Goal: Transaction & Acquisition: Book appointment/travel/reservation

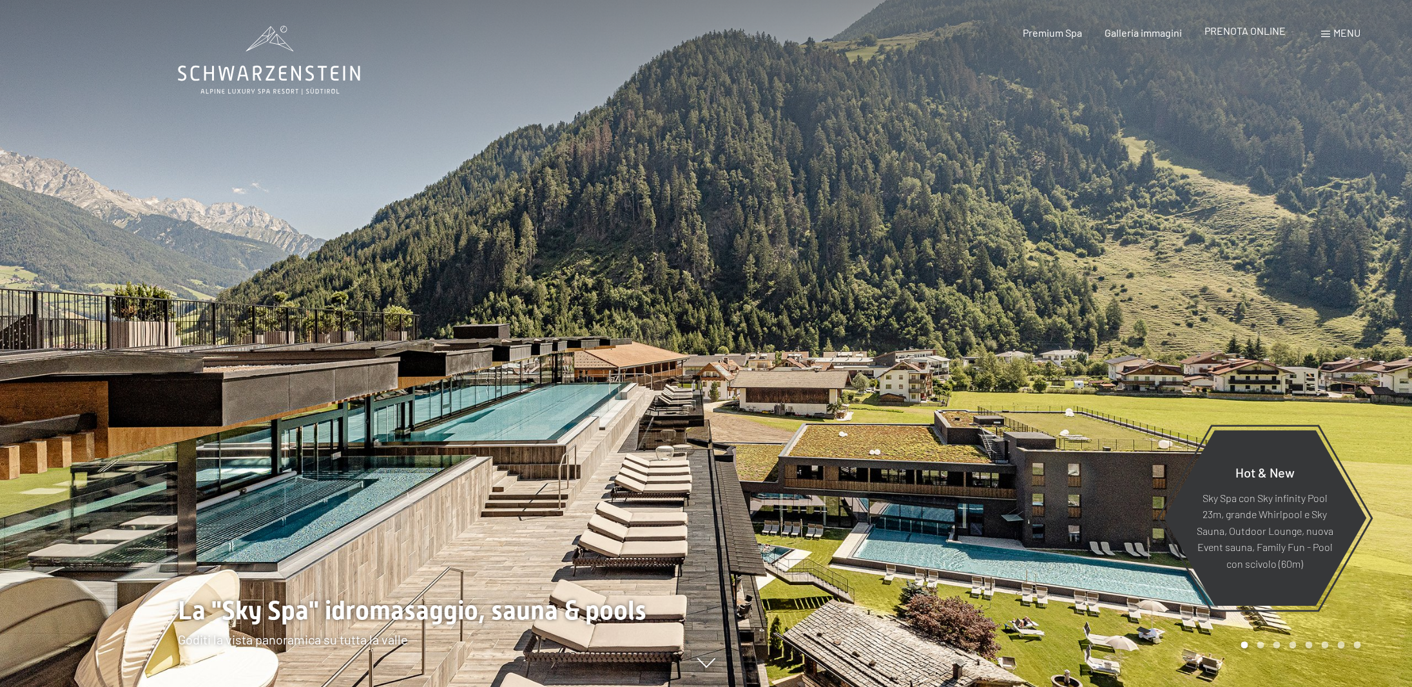
click at [1245, 37] on span "PRENOTA ONLINE" at bounding box center [1244, 30] width 81 height 12
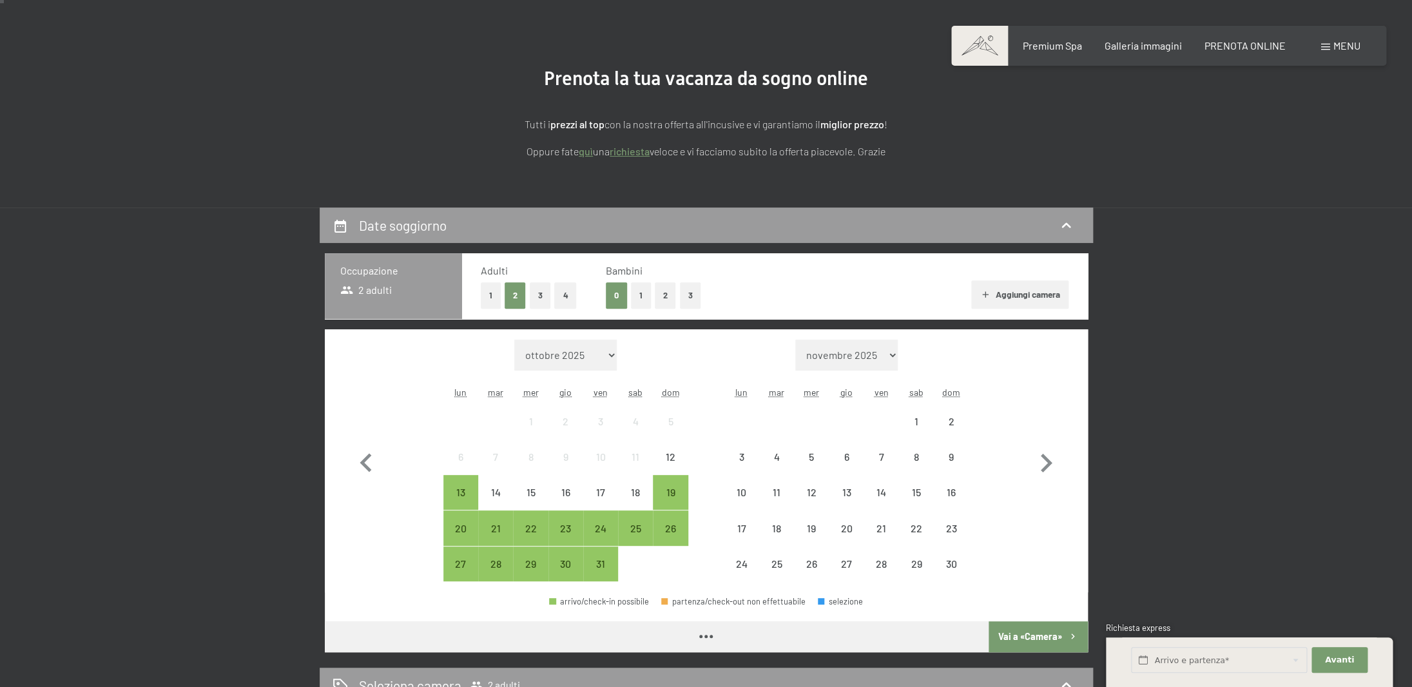
scroll to position [144, 0]
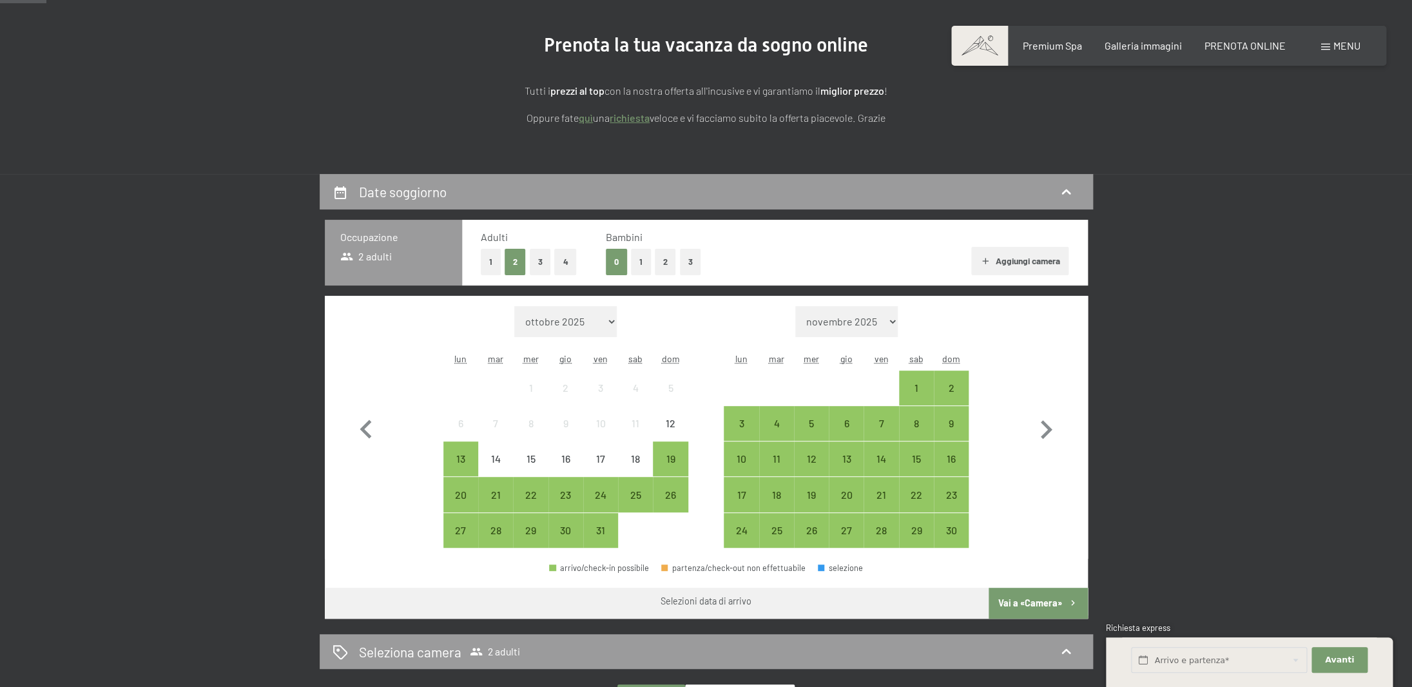
click at [695, 263] on button "3" at bounding box center [690, 262] width 21 height 26
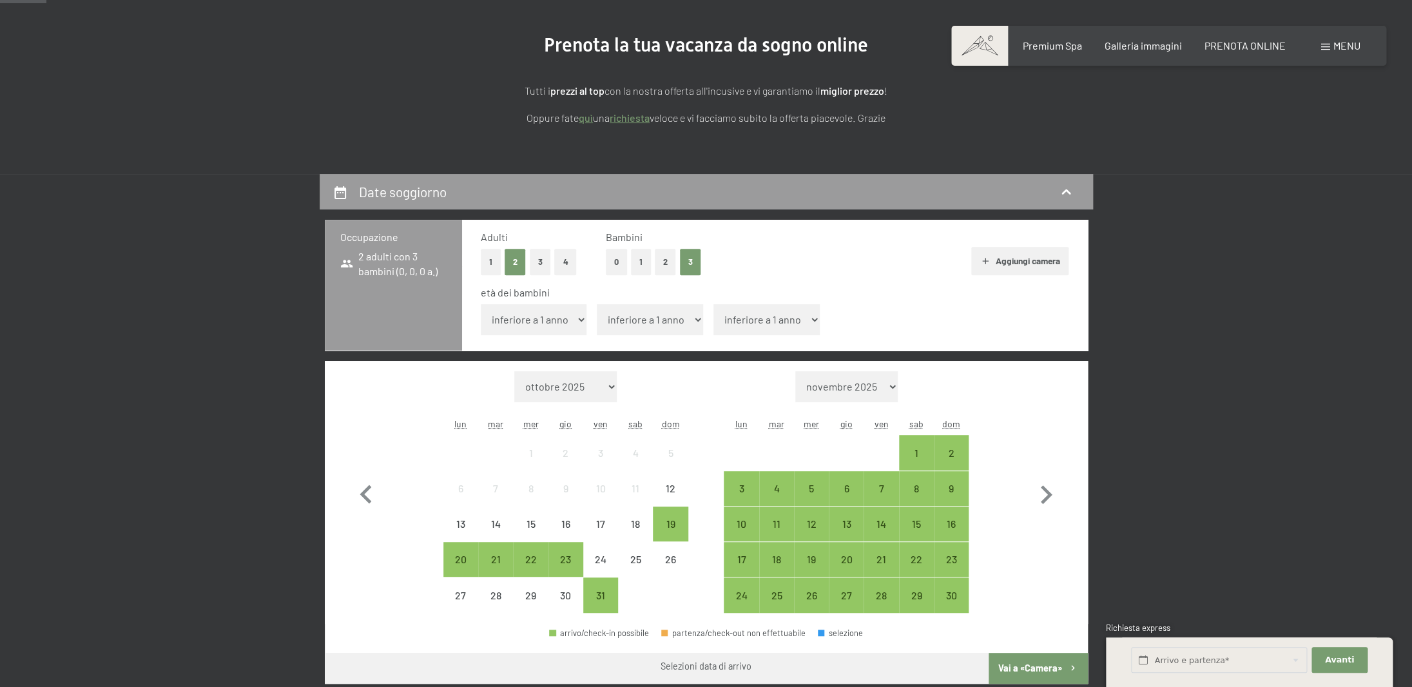
select select "4"
click option "4 anni" at bounding box center [0, 0] width 0 height 0
select select "9"
click option "9 anni" at bounding box center [0, 0] width 0 height 0
select select "17"
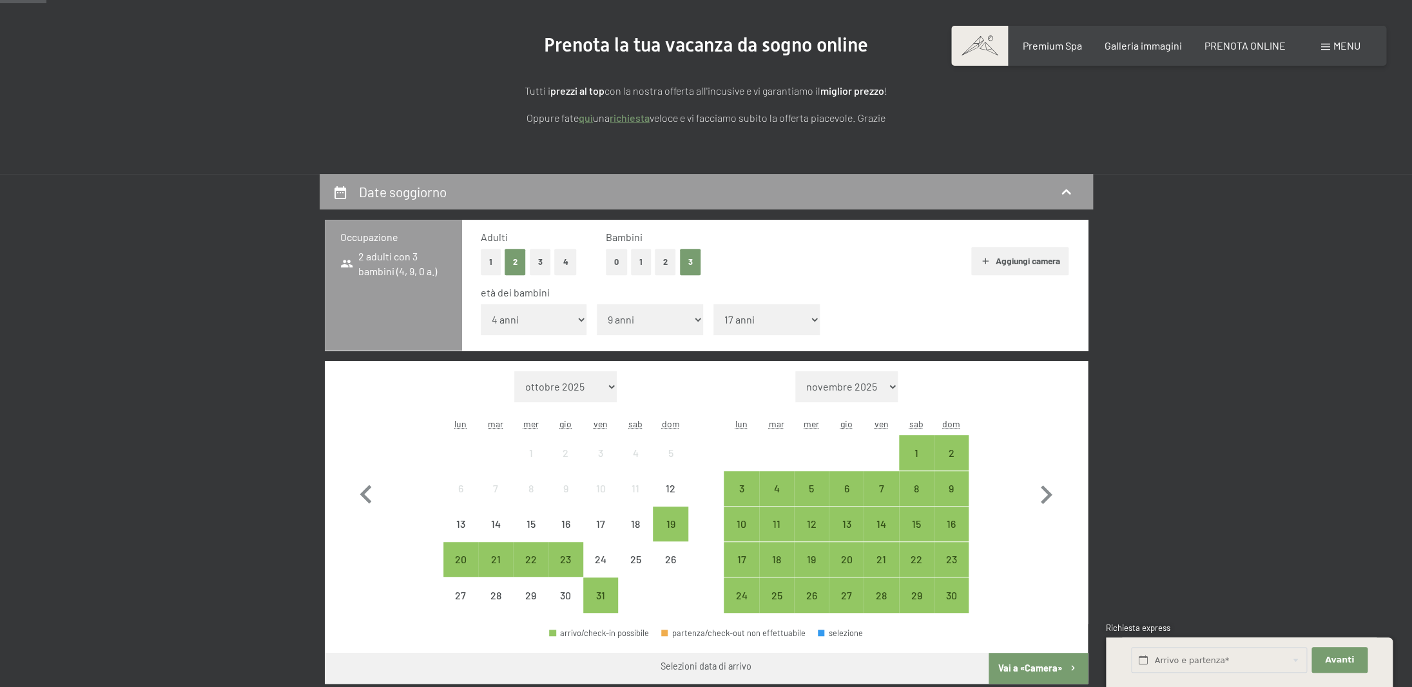
click option "17 anni" at bounding box center [0, 0] width 0 height 0
click at [795, 371] on select "novembre 2025 dicembre 2025 gennaio 2026 febbraio 2026 marzo 2026 aprile 2026 m…" at bounding box center [846, 386] width 102 height 31
select select "2026-07-01"
select select "2026-08-01"
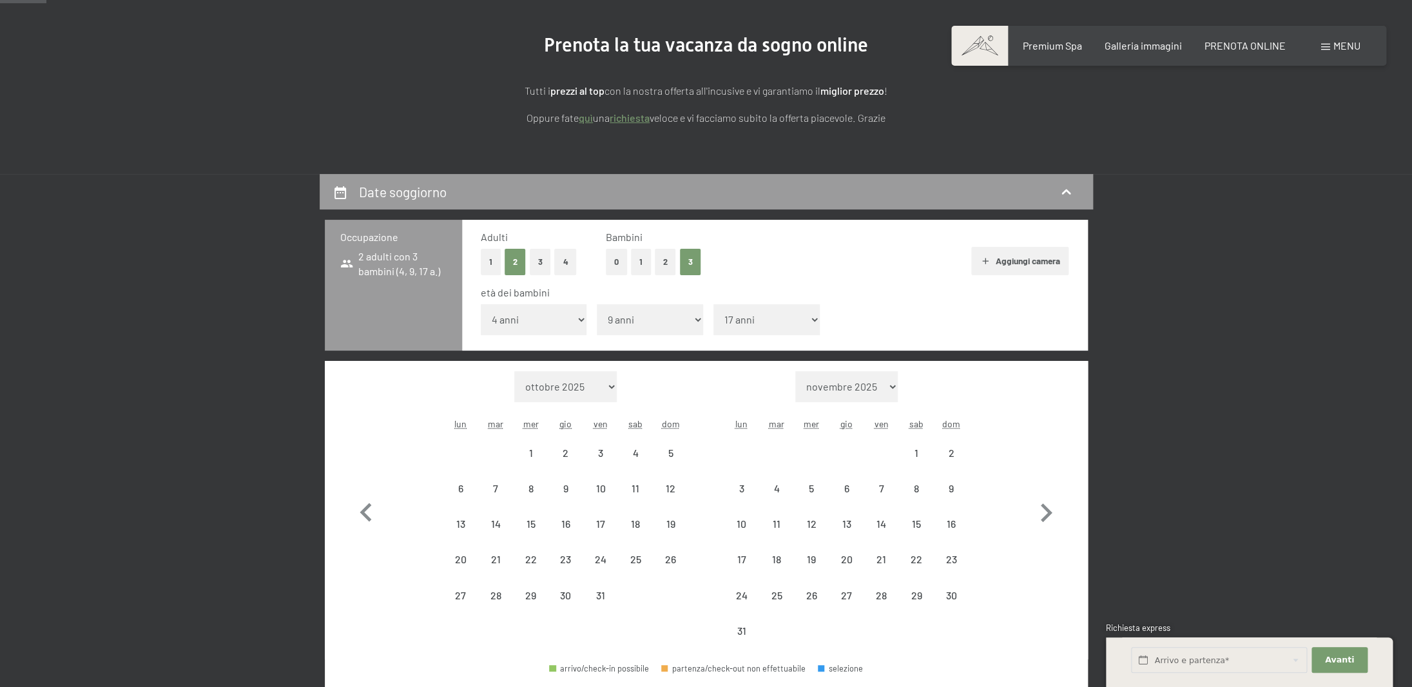
select select "2026-07-01"
select select "2026-08-01"
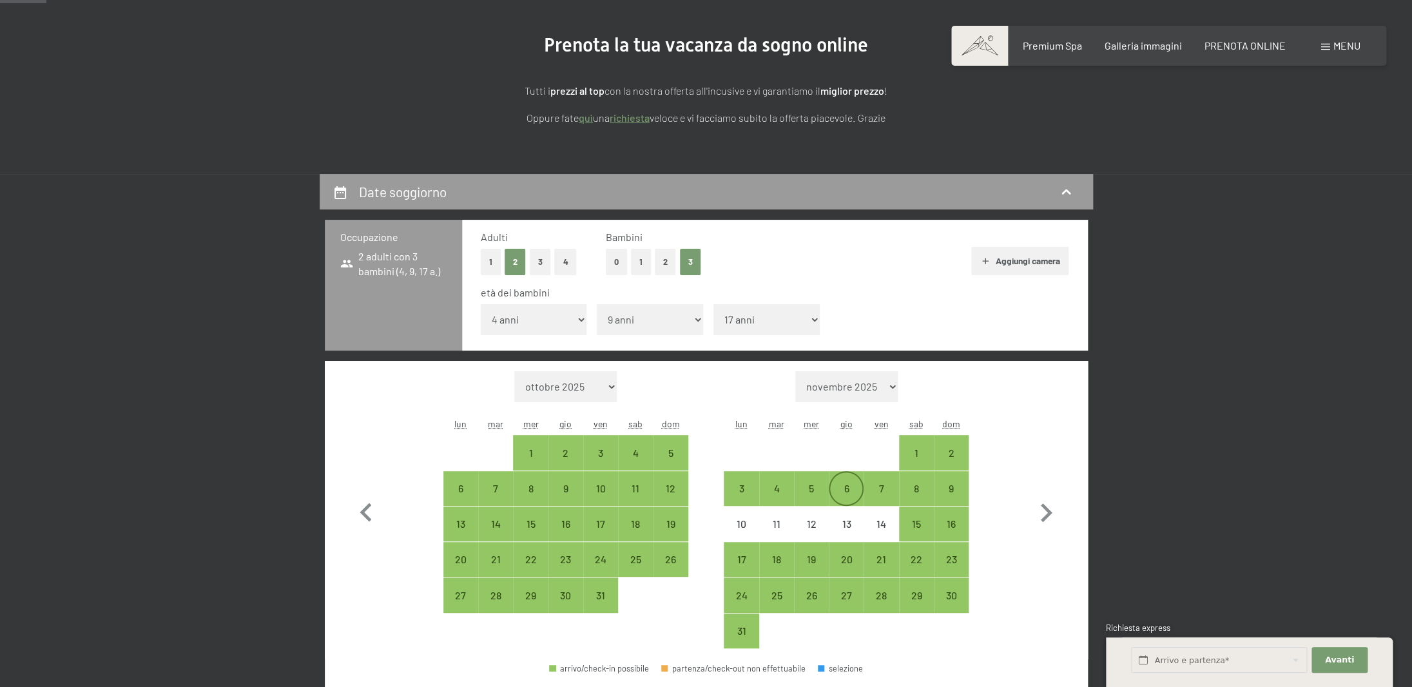
click at [847, 487] on div "6" at bounding box center [846, 499] width 32 height 32
select select "2026-07-01"
select select "2026-08-01"
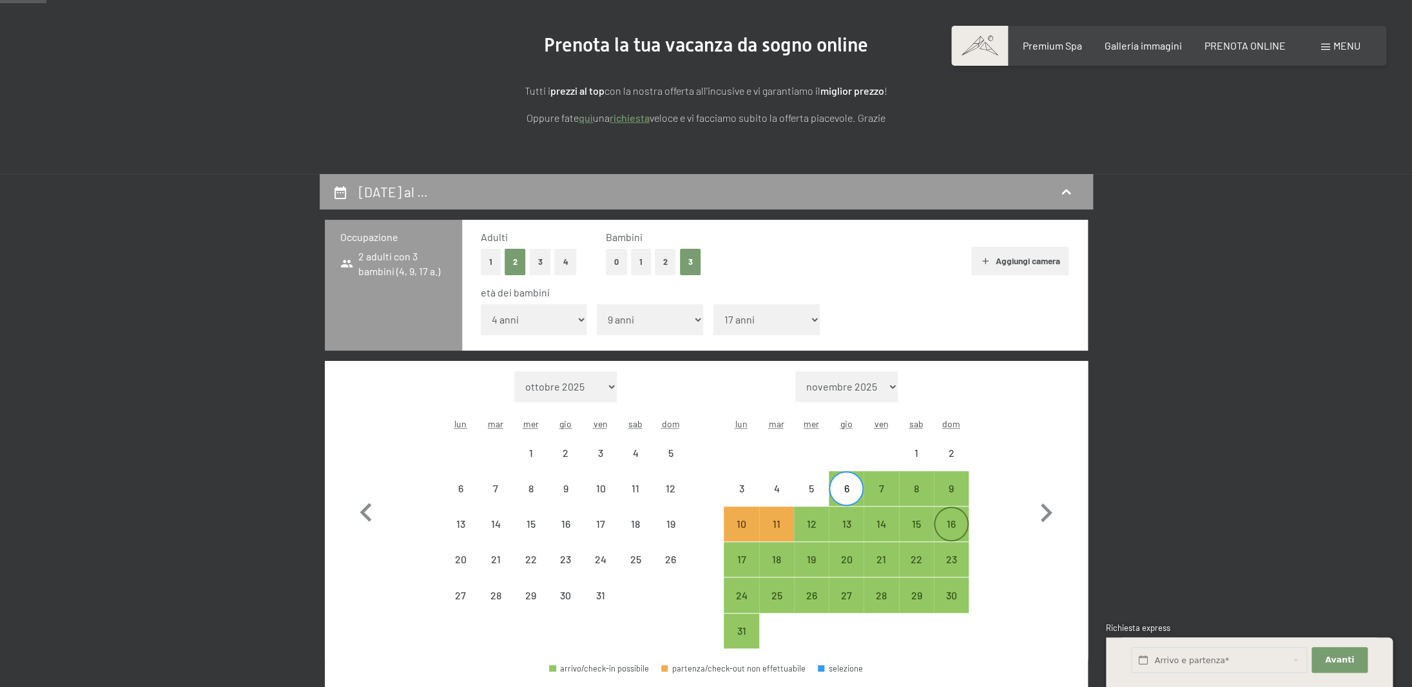
click at [949, 522] on div "16" at bounding box center [951, 535] width 32 height 32
select select "2026-07-01"
select select "2026-08-01"
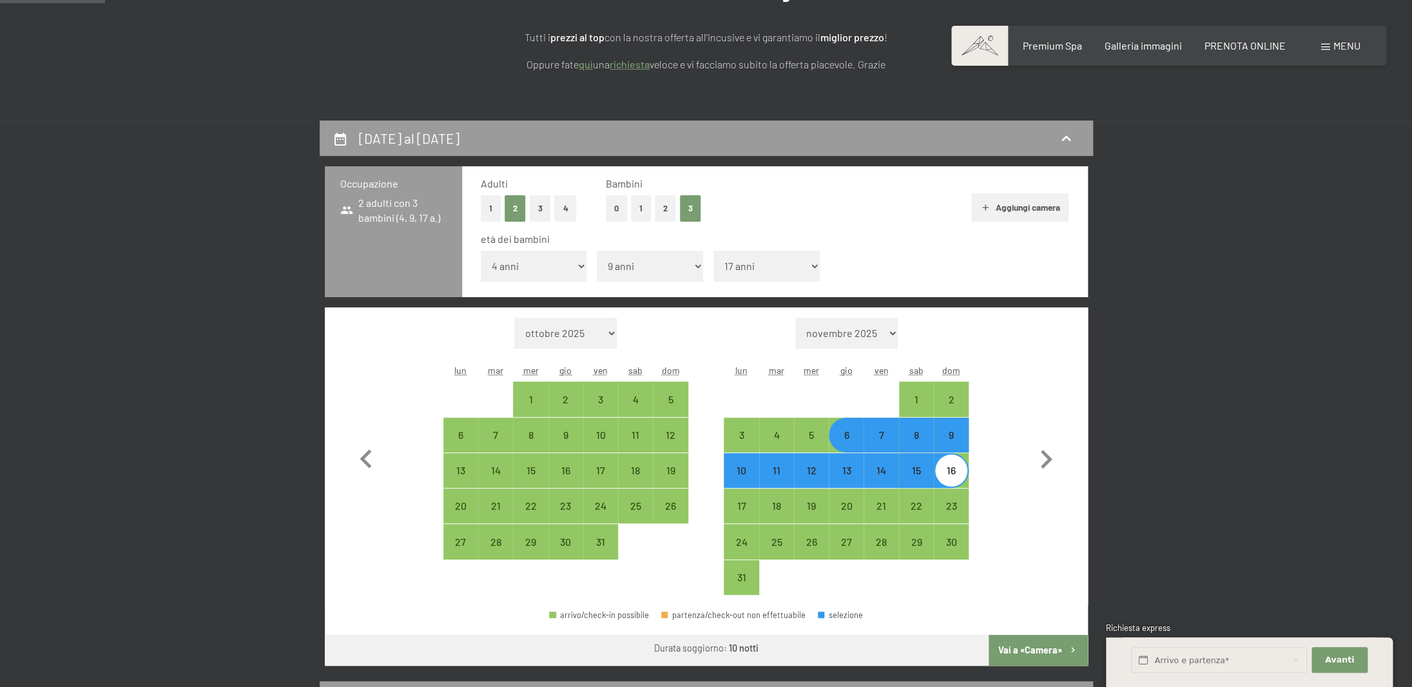
scroll to position [194, 0]
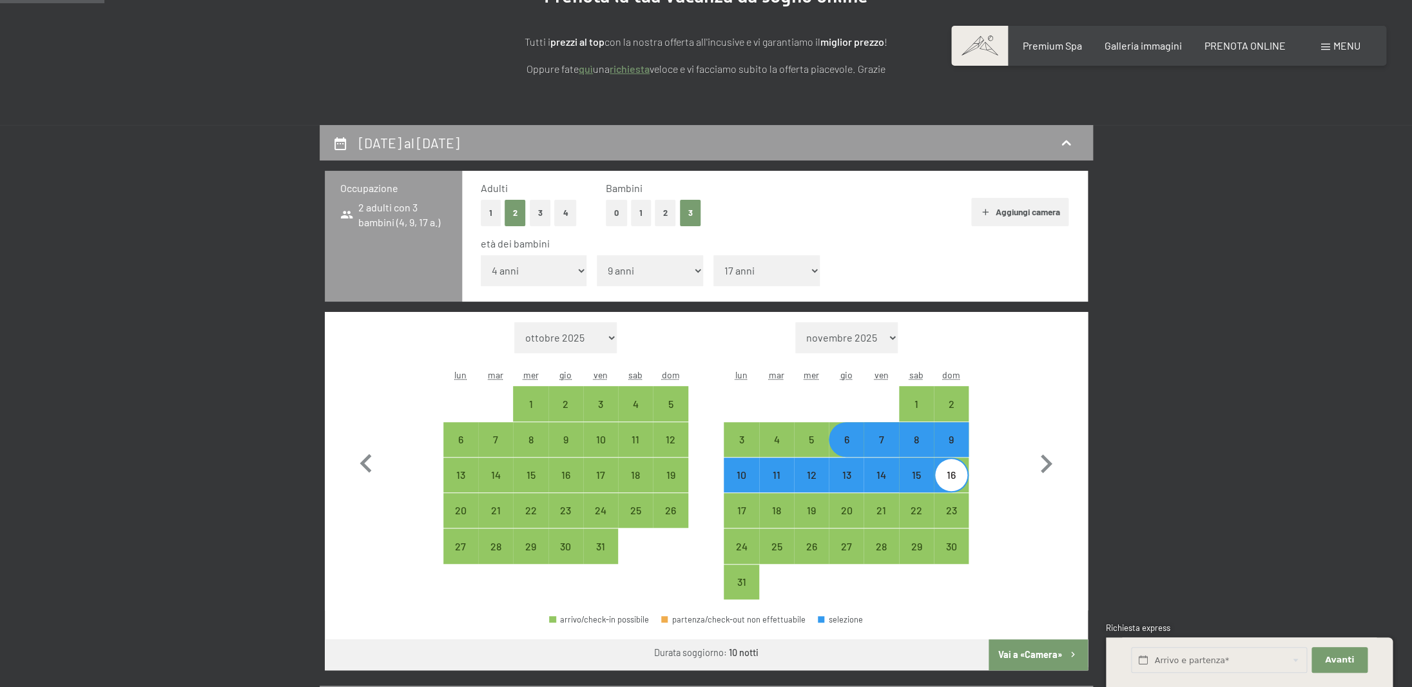
click at [889, 441] on div "7" at bounding box center [881, 450] width 32 height 32
select select "2026-07-01"
select select "2026-08-01"
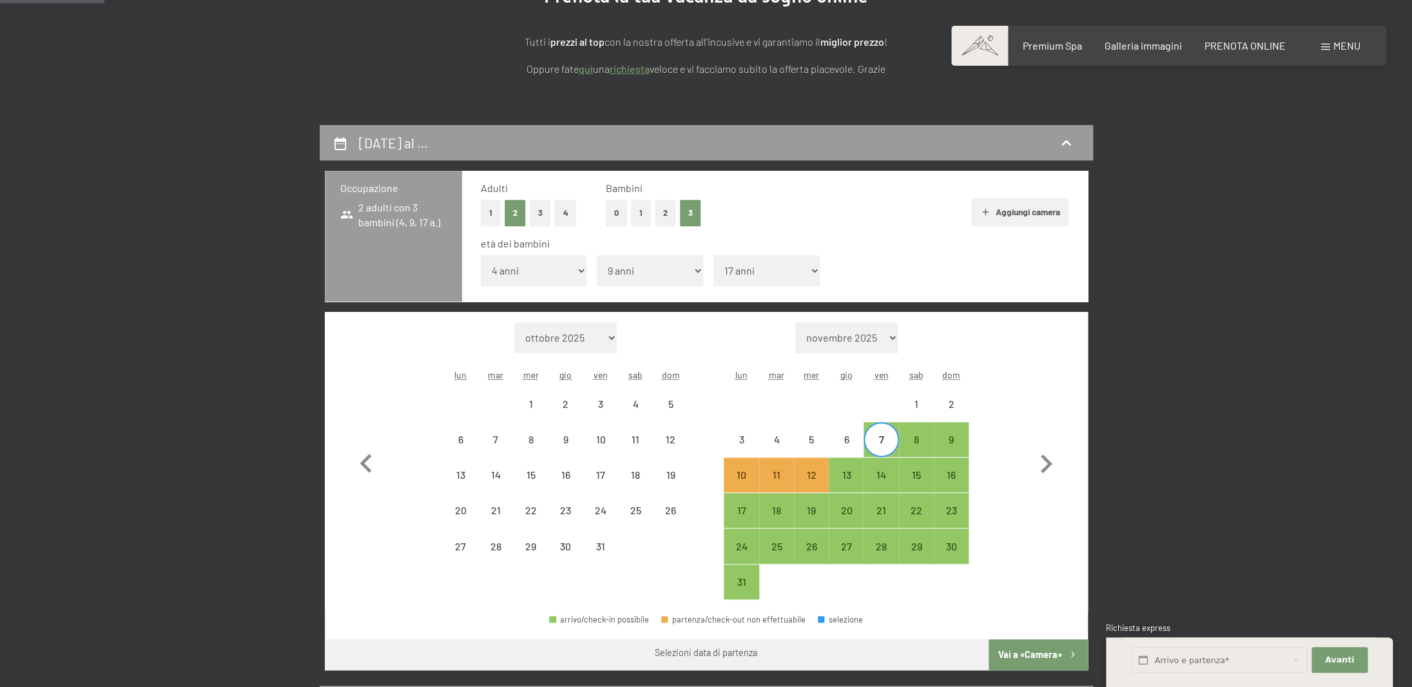
scroll to position [195, 0]
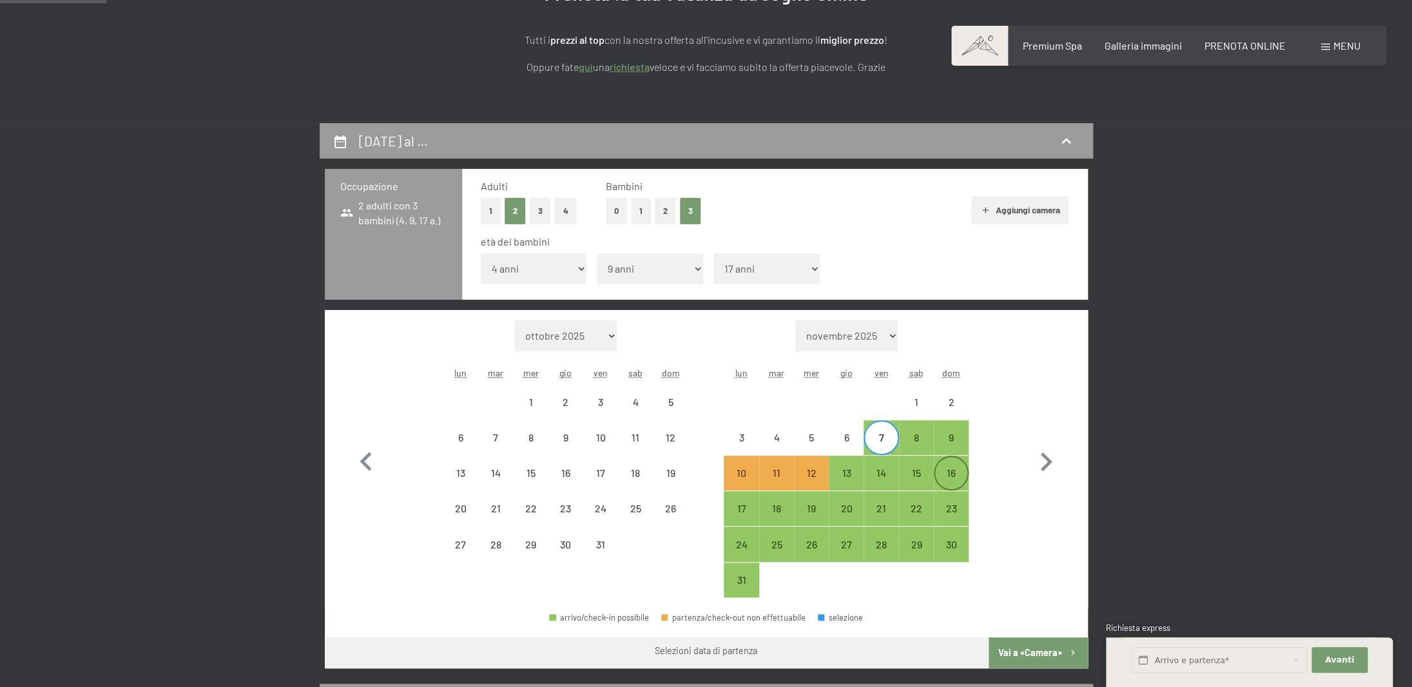
click at [947, 475] on div "16" at bounding box center [951, 484] width 32 height 32
select select "2026-07-01"
select select "2026-08-01"
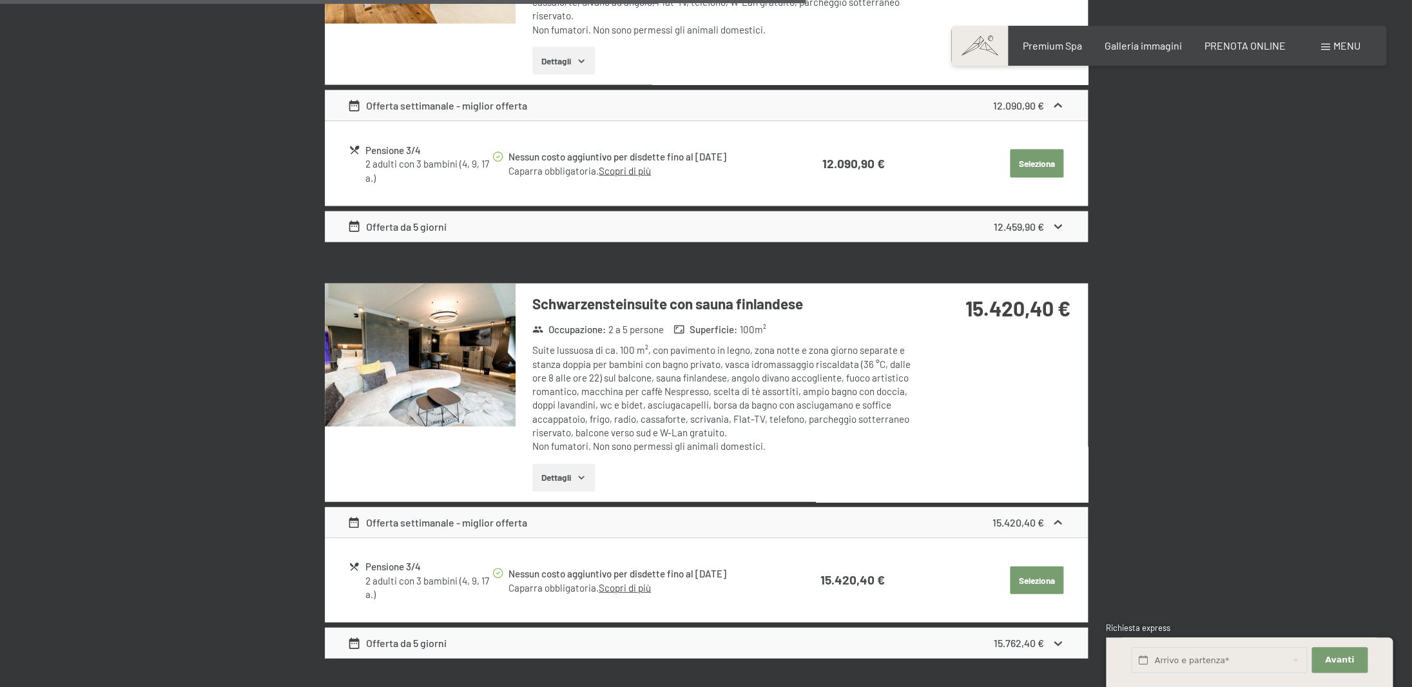
scroll to position [1462, 0]
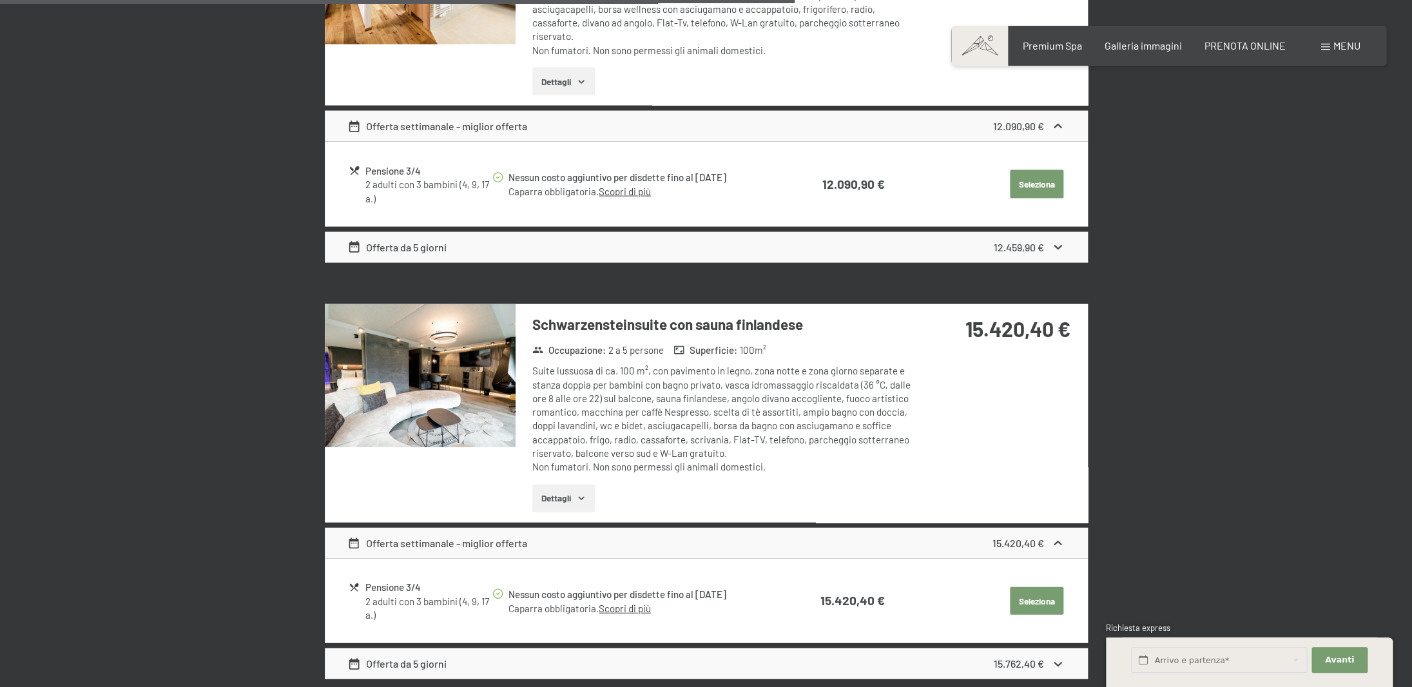
click at [639, 606] on link "Scopri di più" at bounding box center [625, 609] width 52 height 12
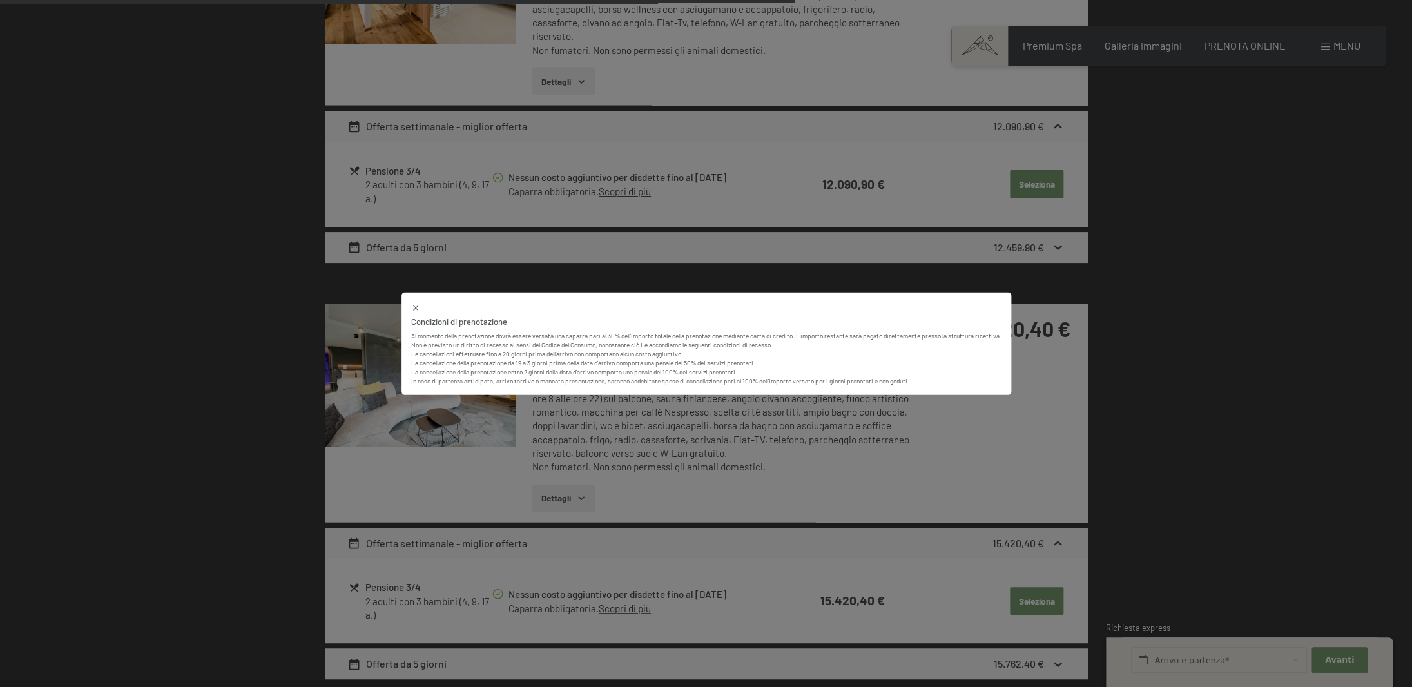
click at [412, 311] on icon at bounding box center [415, 308] width 9 height 9
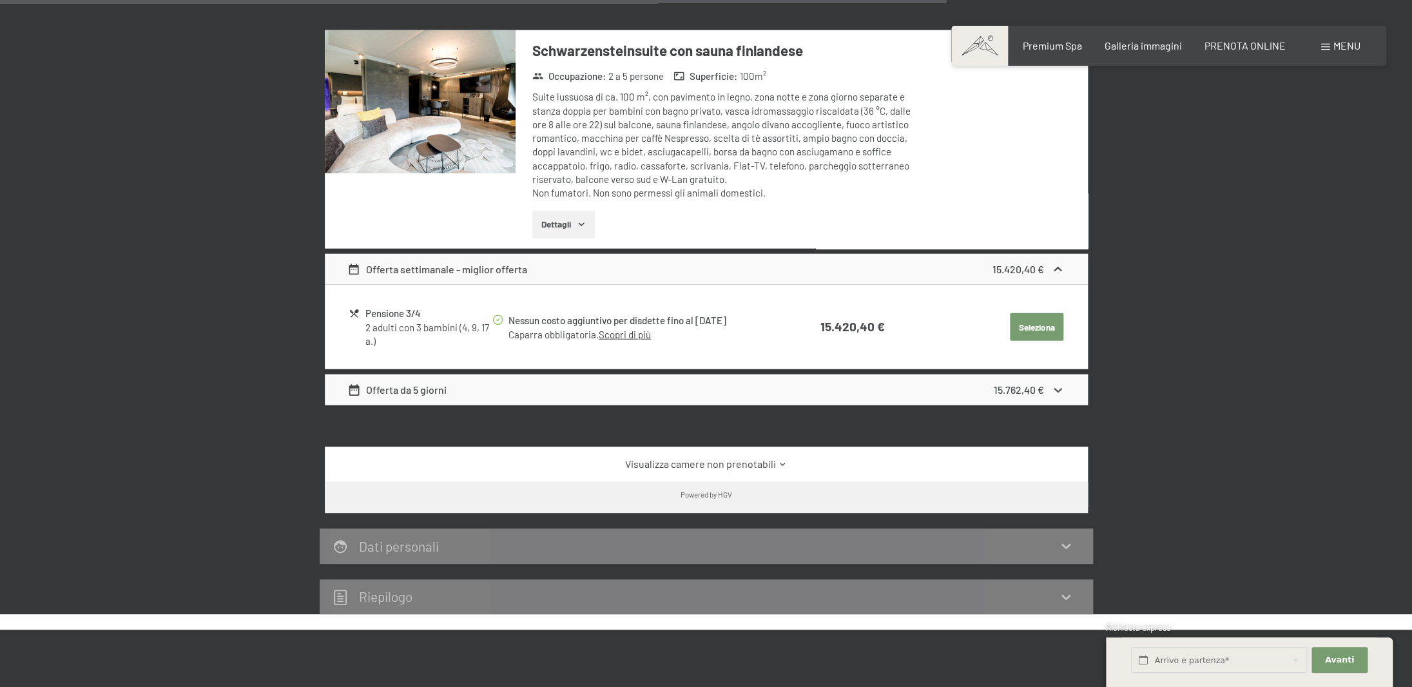
scroll to position [1733, 0]
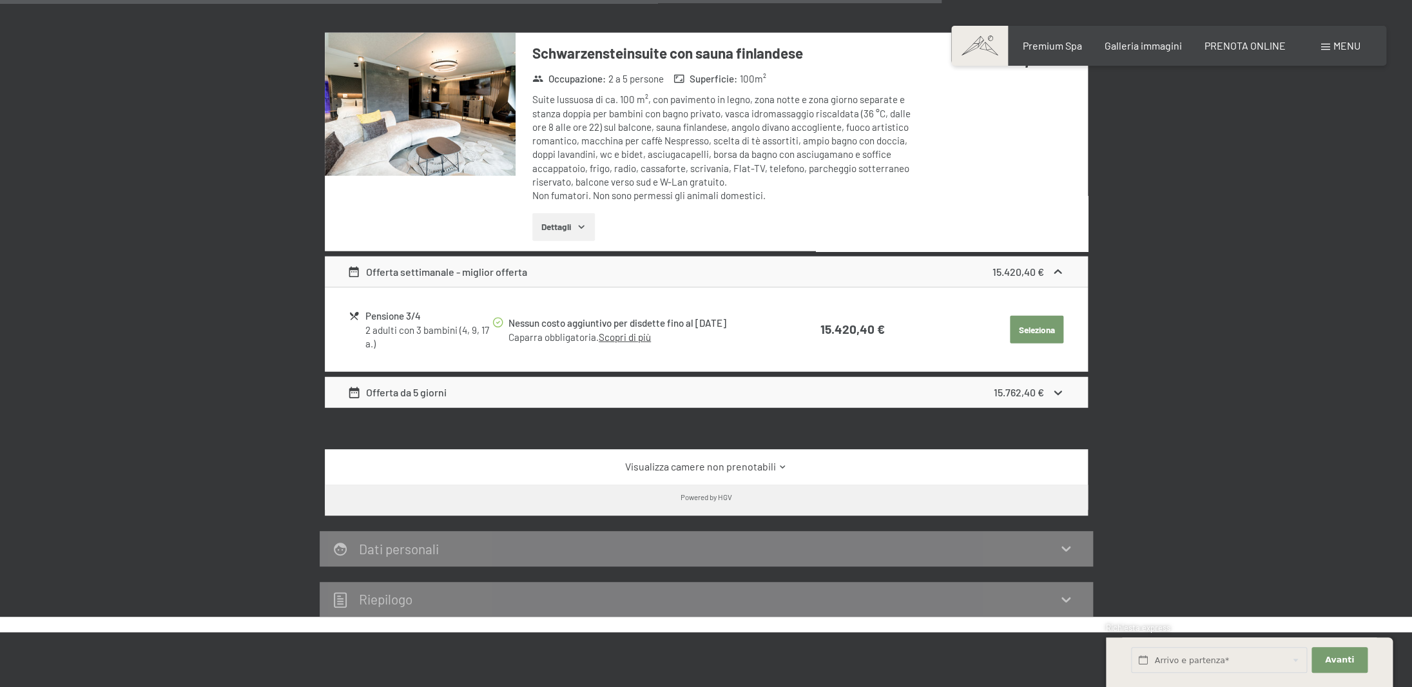
click at [640, 337] on link "Scopri di più" at bounding box center [625, 337] width 52 height 12
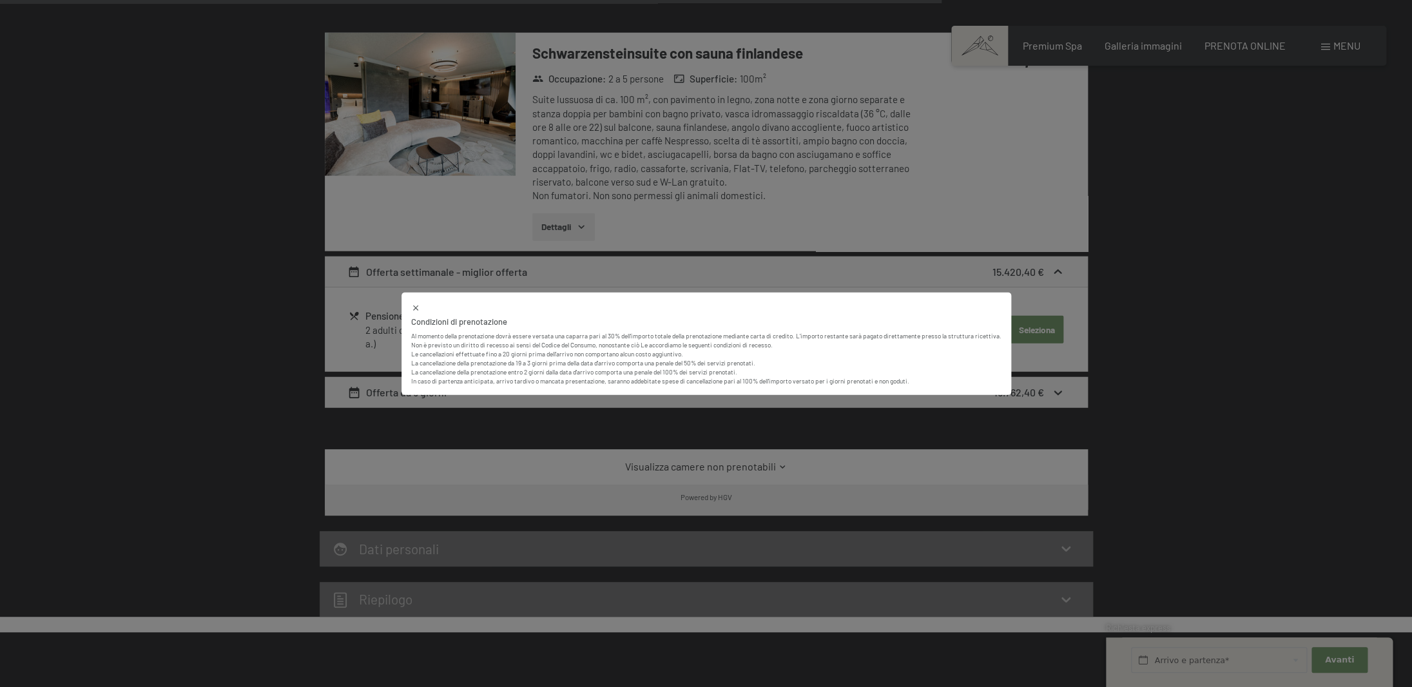
click at [413, 307] on icon at bounding box center [415, 308] width 9 height 9
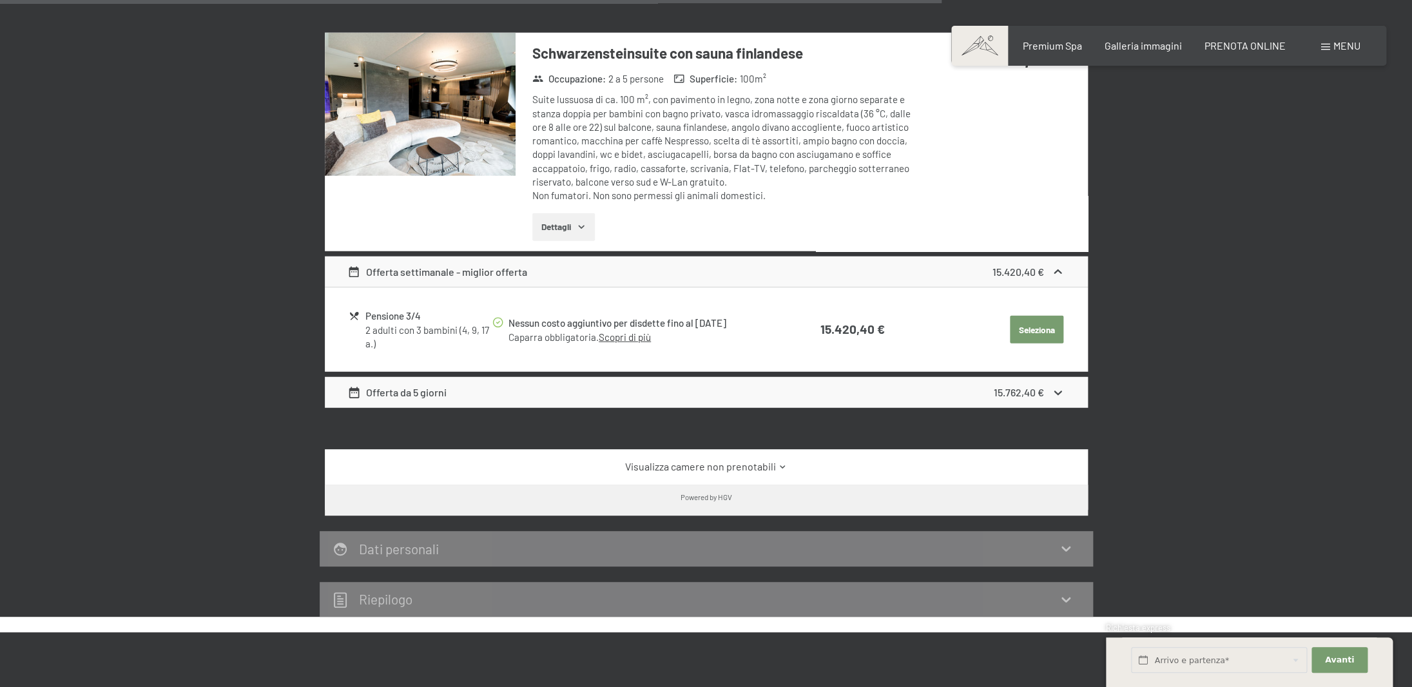
click at [778, 465] on icon at bounding box center [783, 467] width 10 height 10
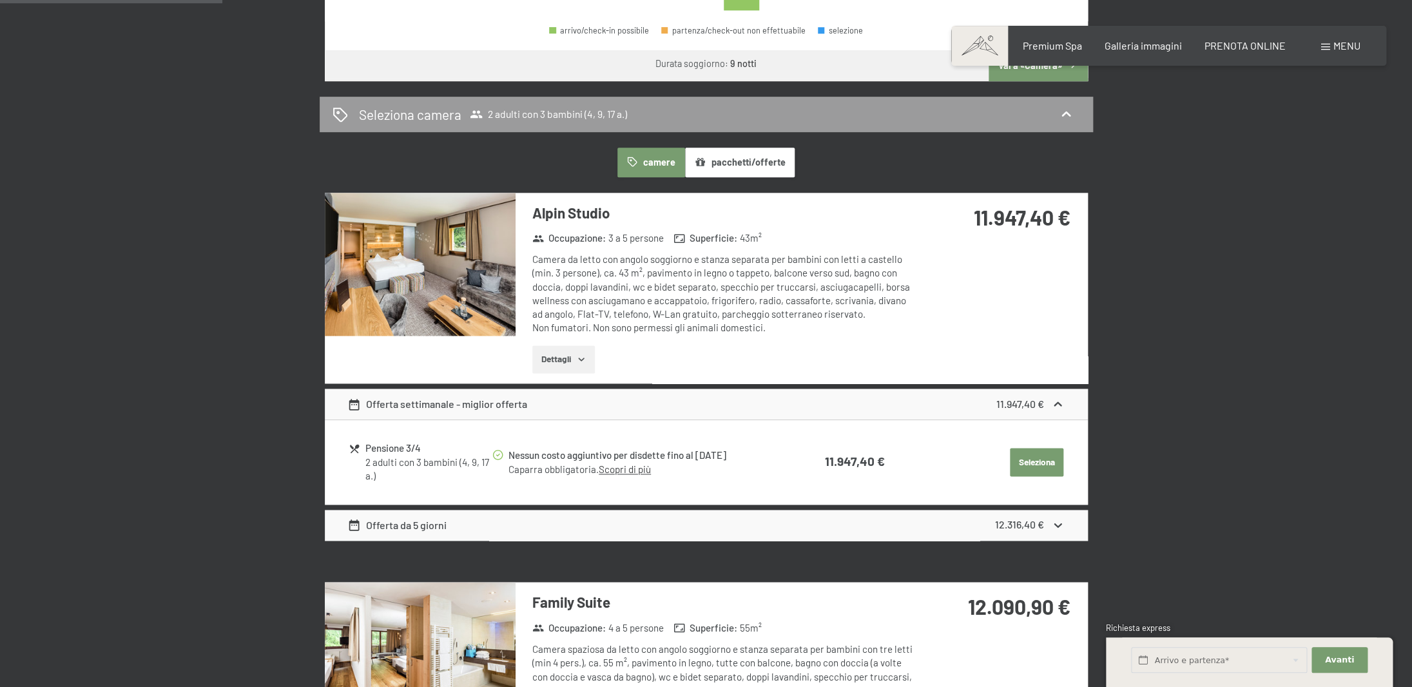
scroll to position [784, 0]
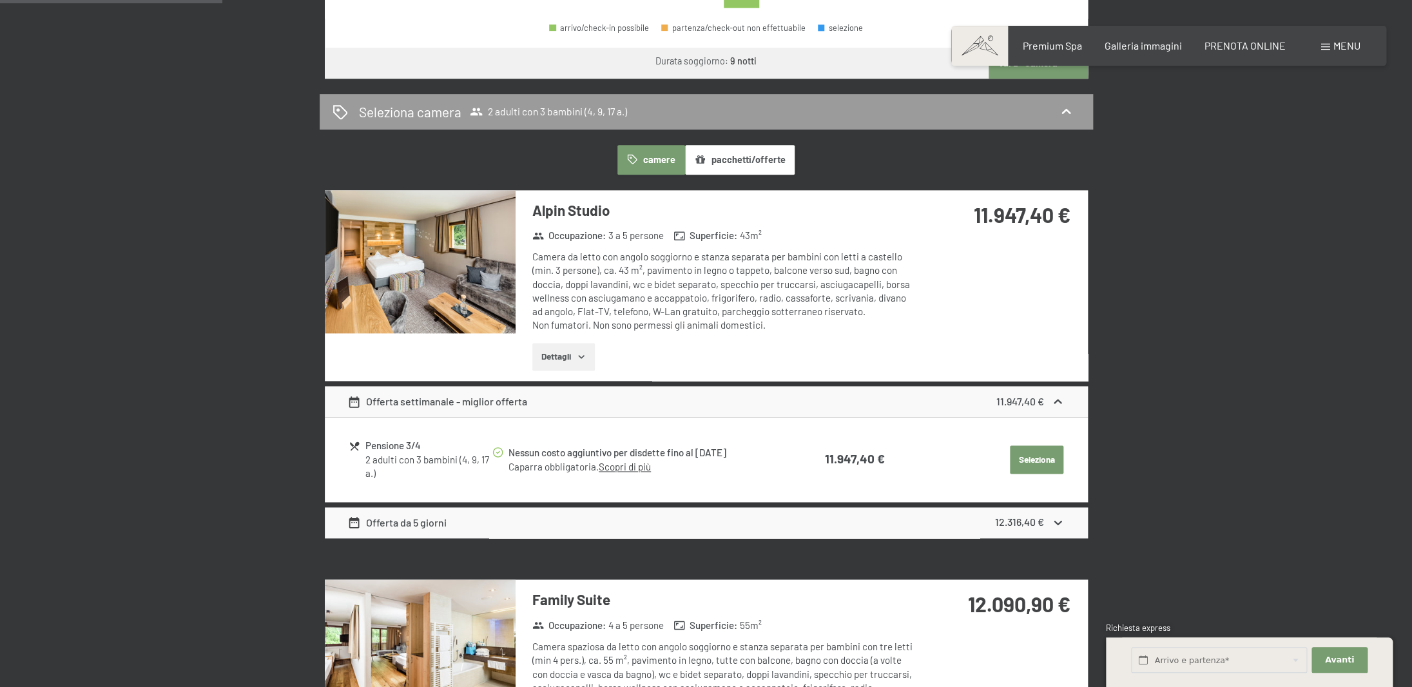
click at [586, 365] on button "Dettagli" at bounding box center [563, 357] width 63 height 28
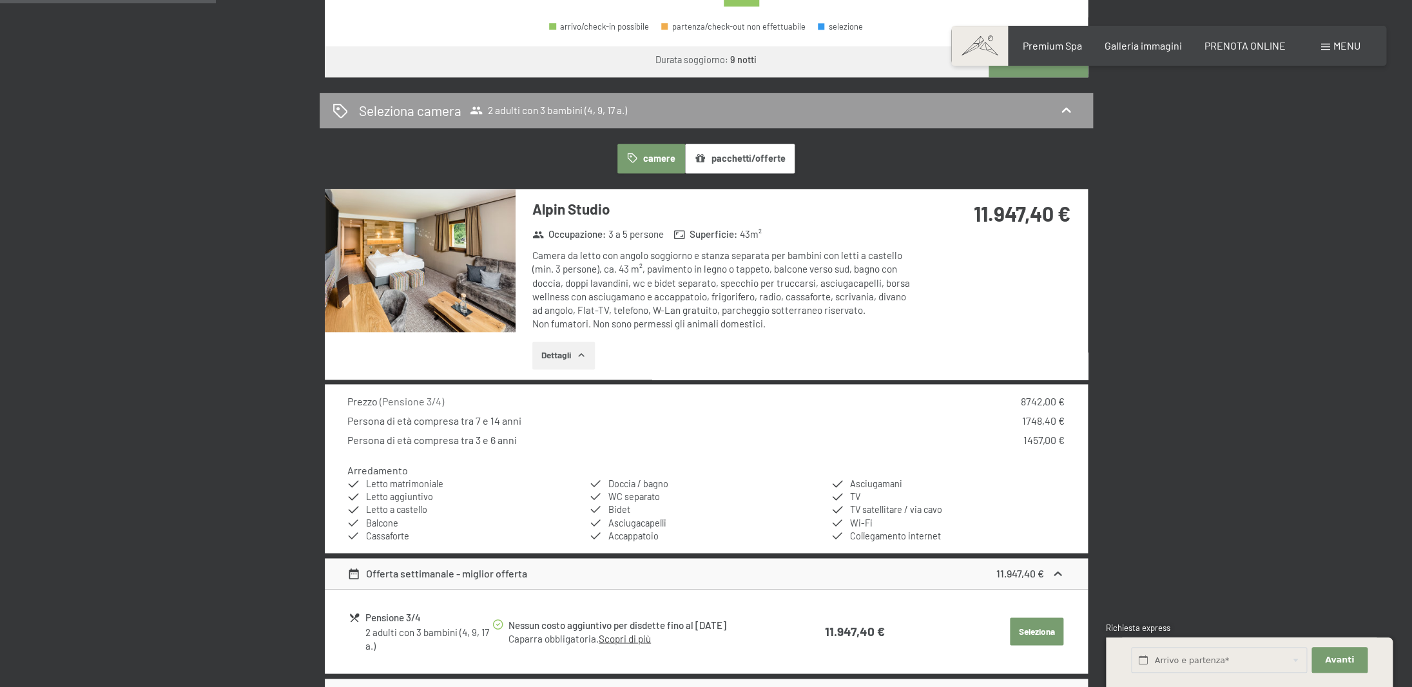
scroll to position [789, 0]
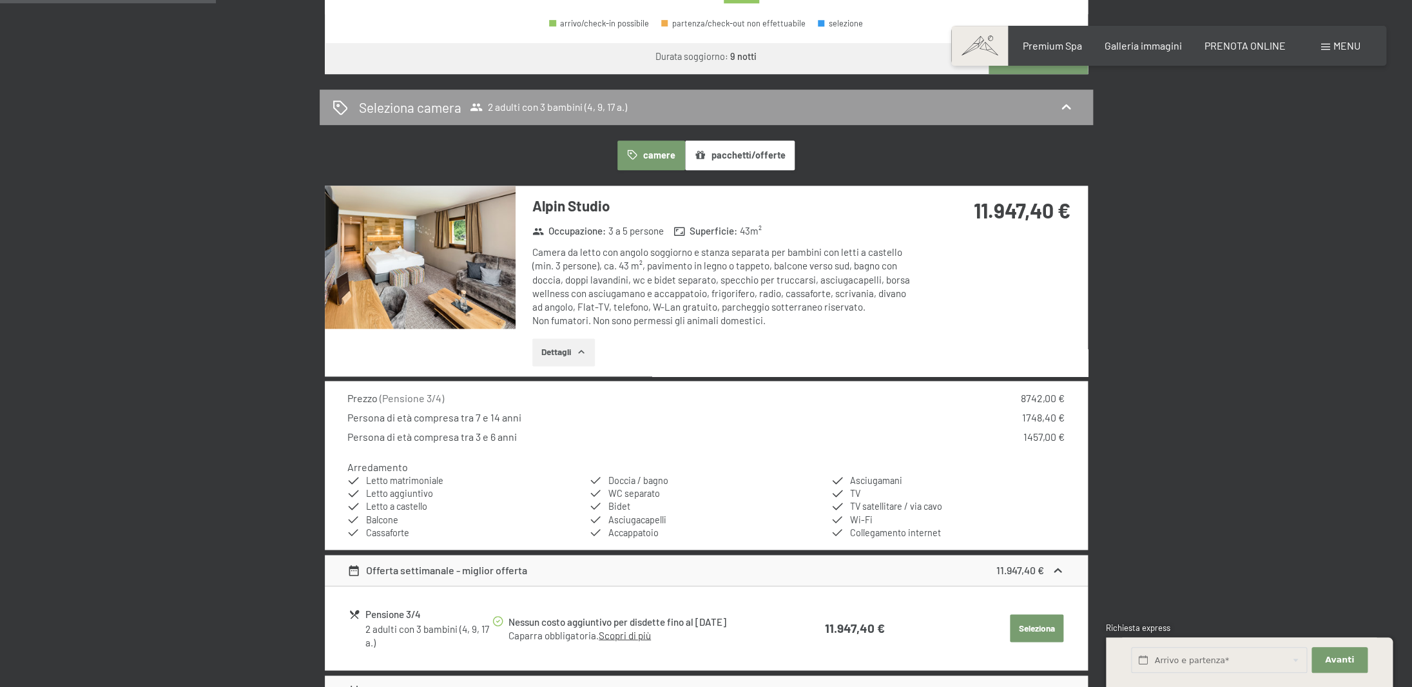
click at [441, 277] on img at bounding box center [420, 257] width 191 height 143
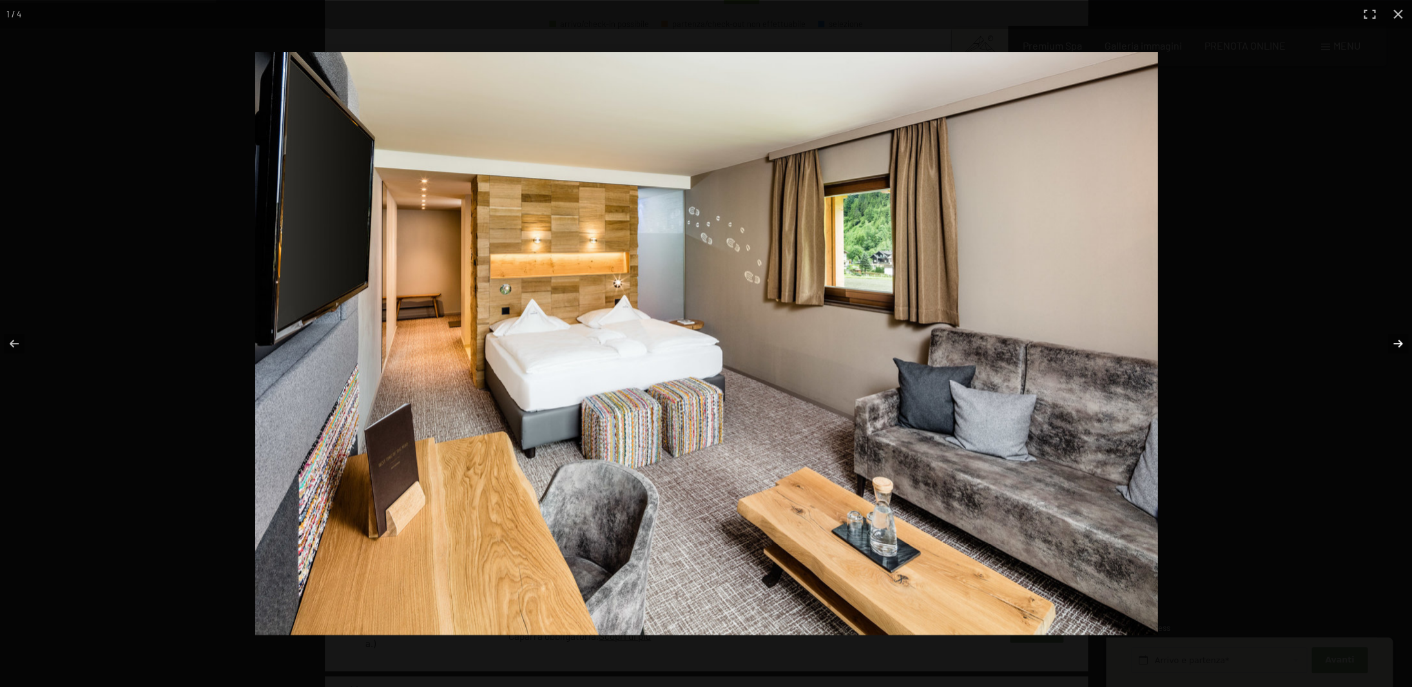
scroll to position [789, 0]
click at [1391, 342] on button "button" at bounding box center [1389, 343] width 45 height 64
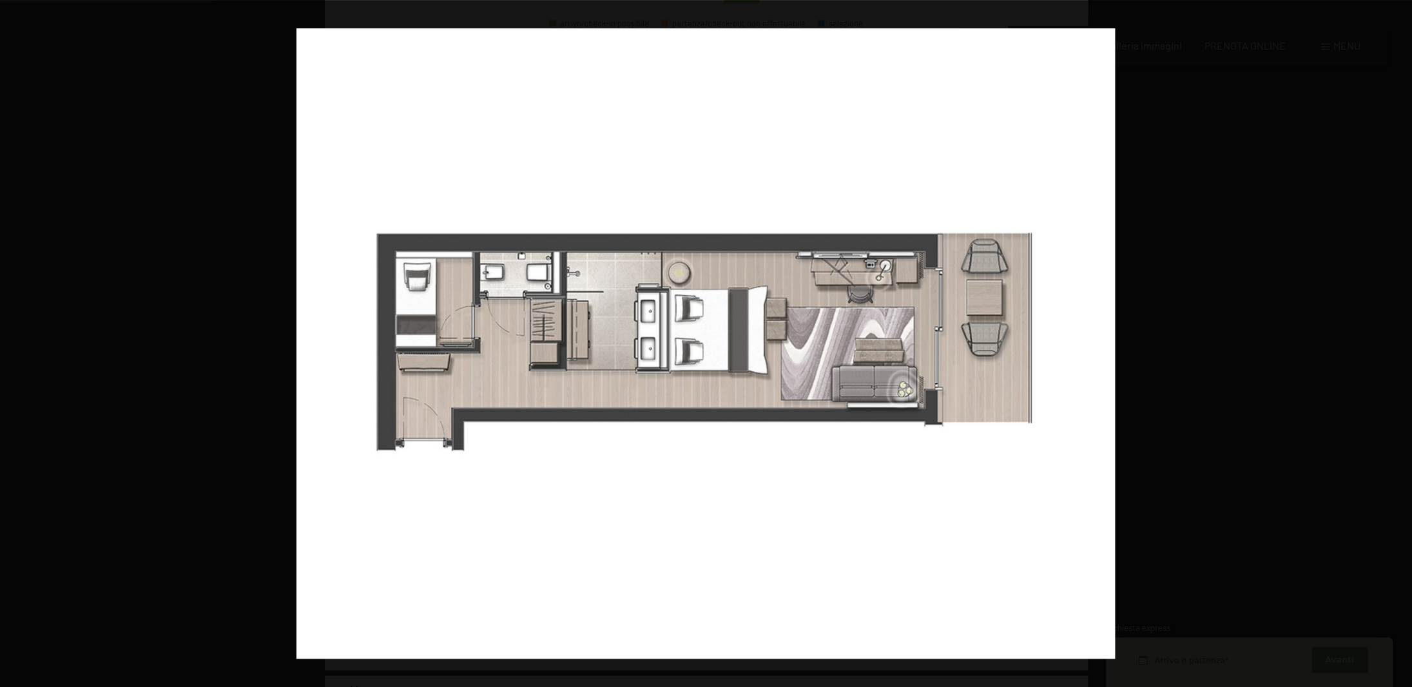
click at [1391, 342] on button "button" at bounding box center [1389, 343] width 45 height 64
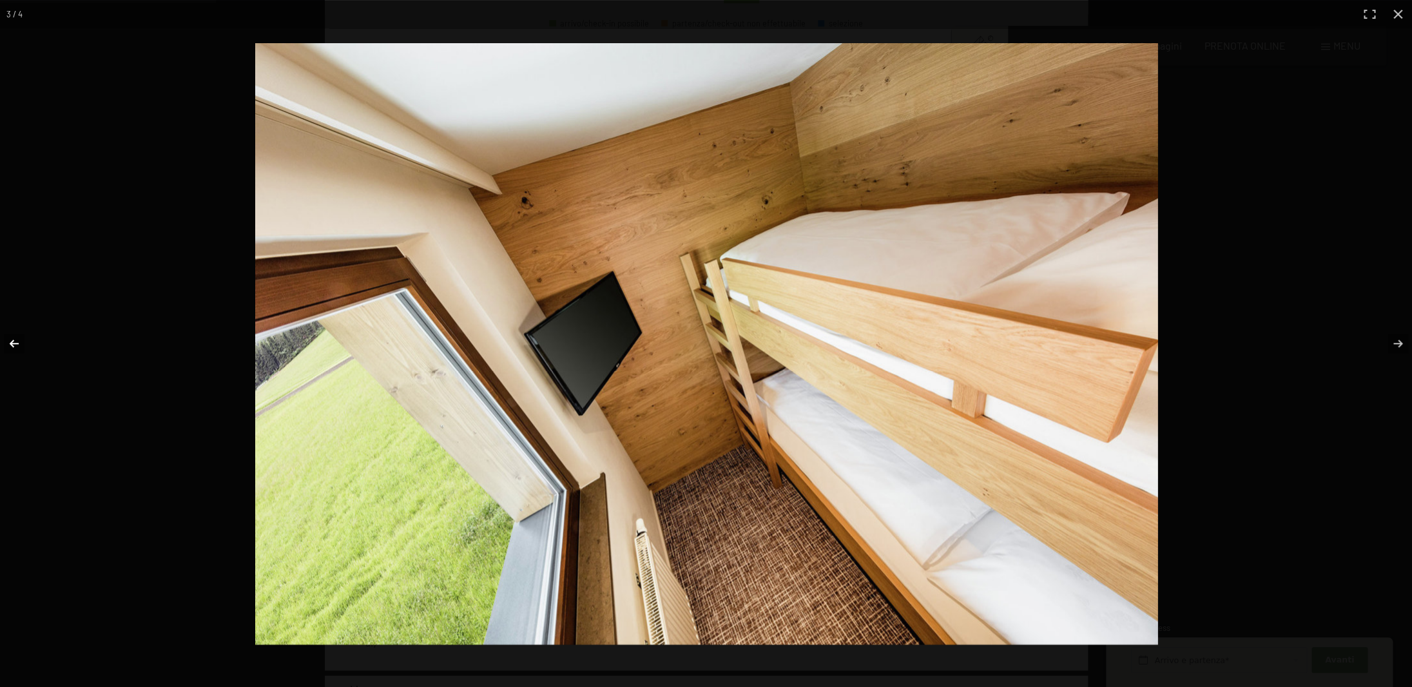
click at [12, 344] on button "button" at bounding box center [22, 343] width 45 height 64
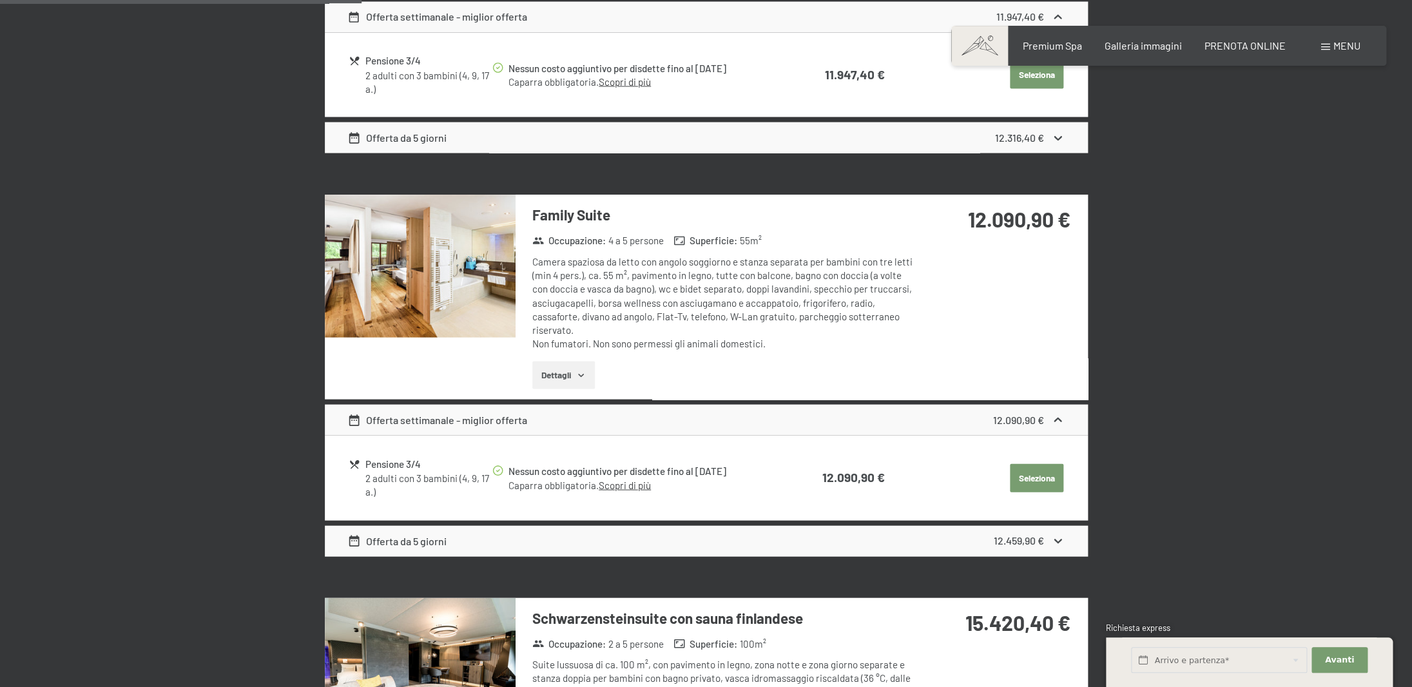
scroll to position [1350, 0]
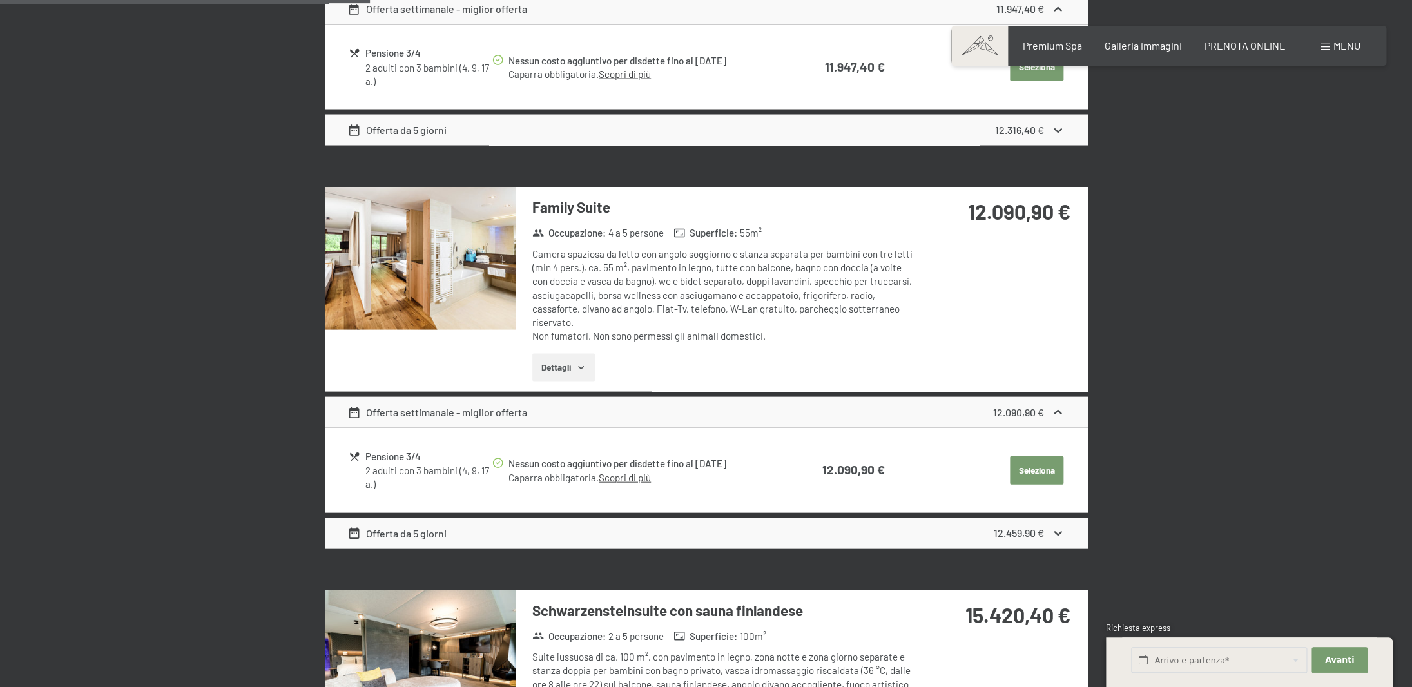
click at [574, 365] on button "Dettagli" at bounding box center [563, 367] width 63 height 28
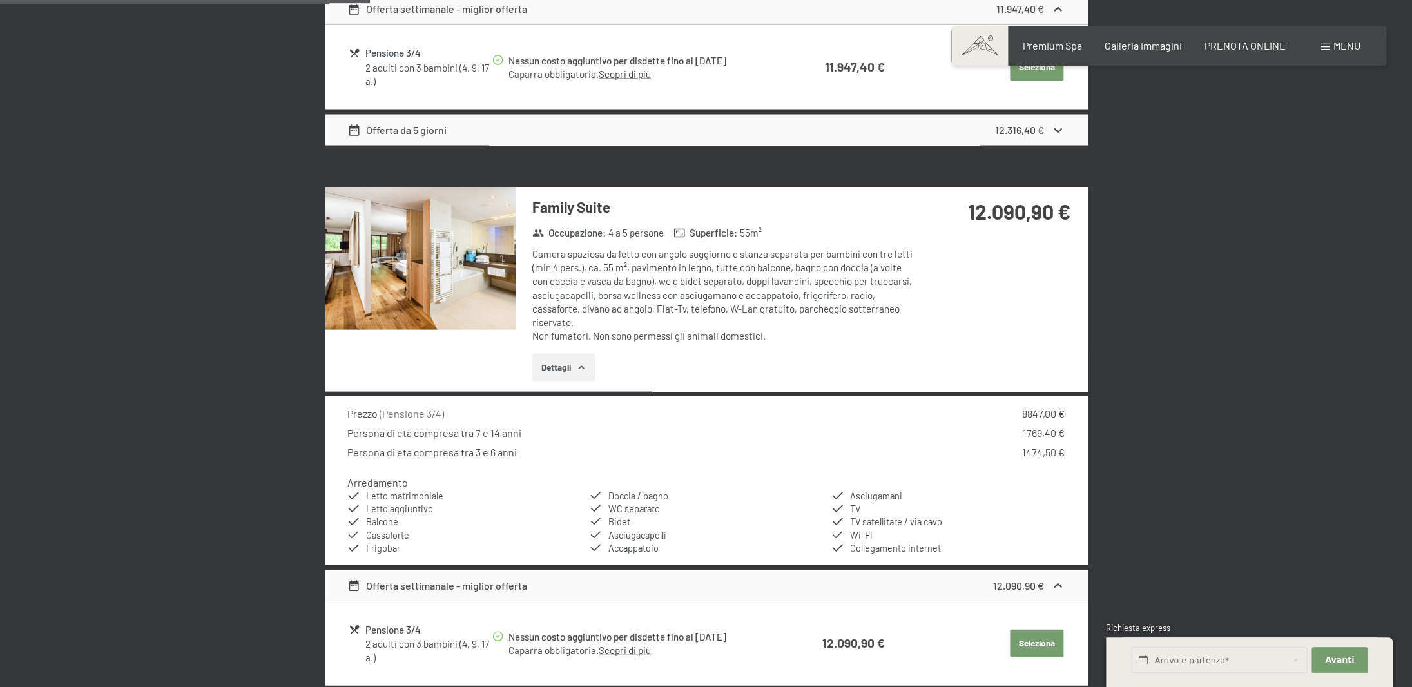
click at [446, 267] on img at bounding box center [420, 257] width 191 height 143
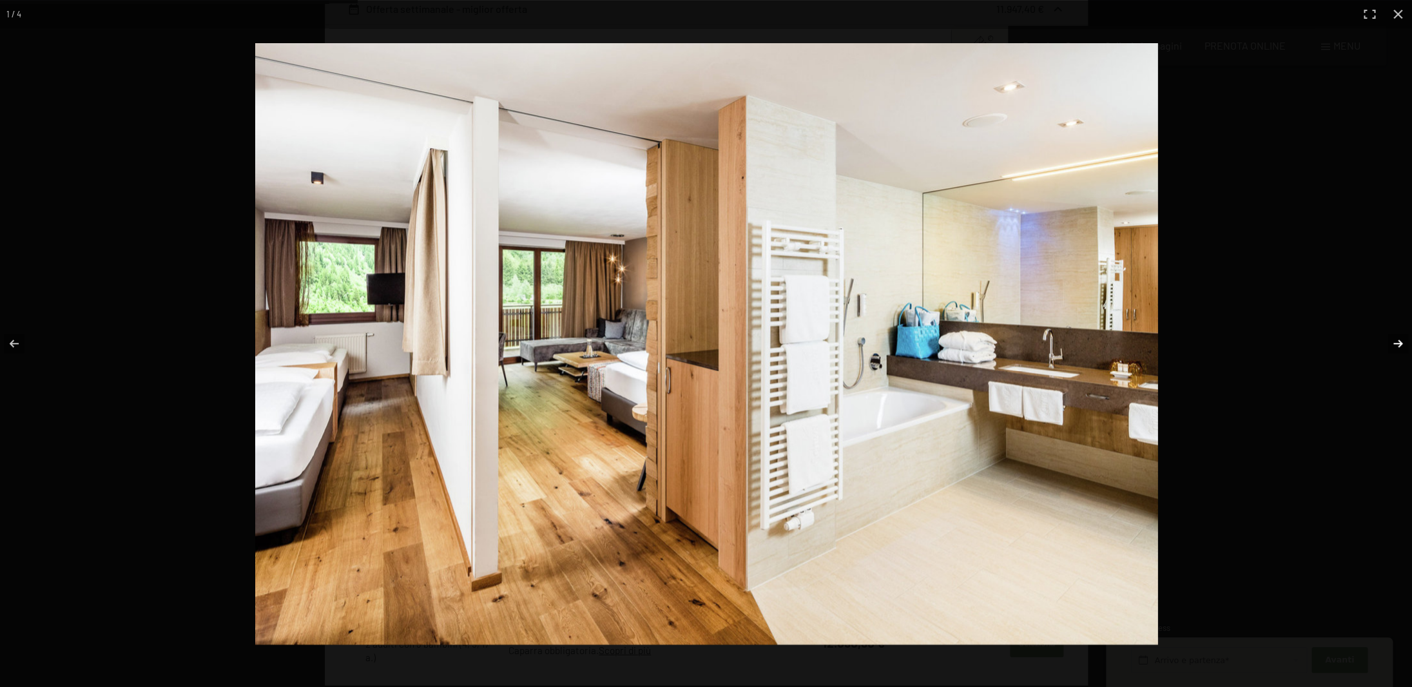
click at [1396, 342] on button "button" at bounding box center [1389, 343] width 45 height 64
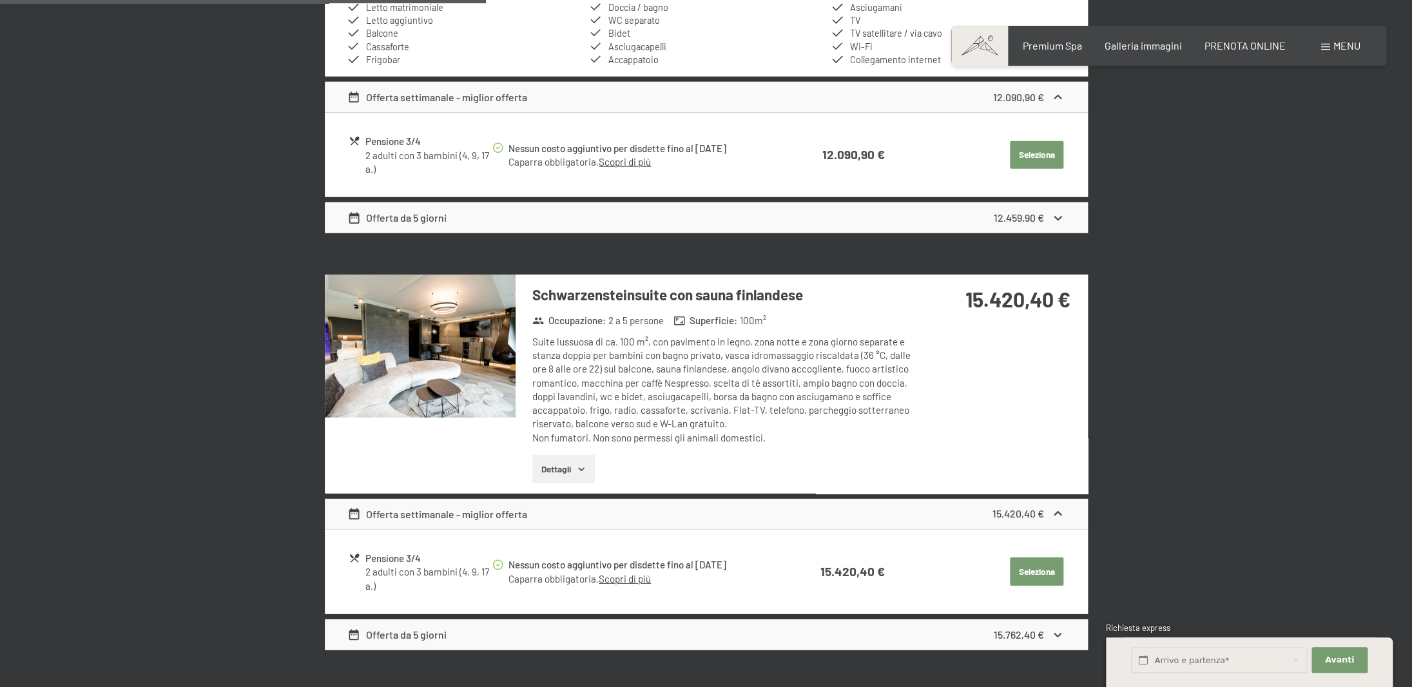
scroll to position [1840, 0]
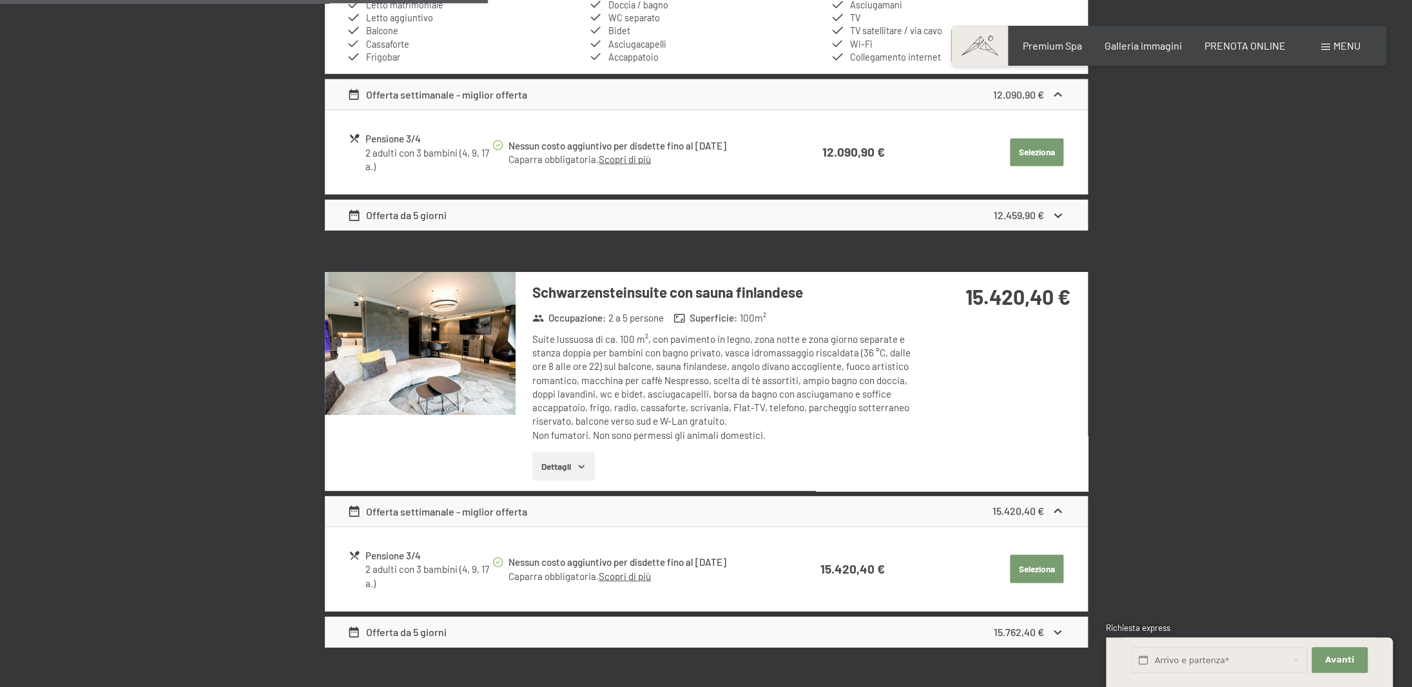
click at [1028, 566] on button "Seleziona" at bounding box center [1036, 569] width 53 height 28
select select "2026-07-01"
select select "2026-08-01"
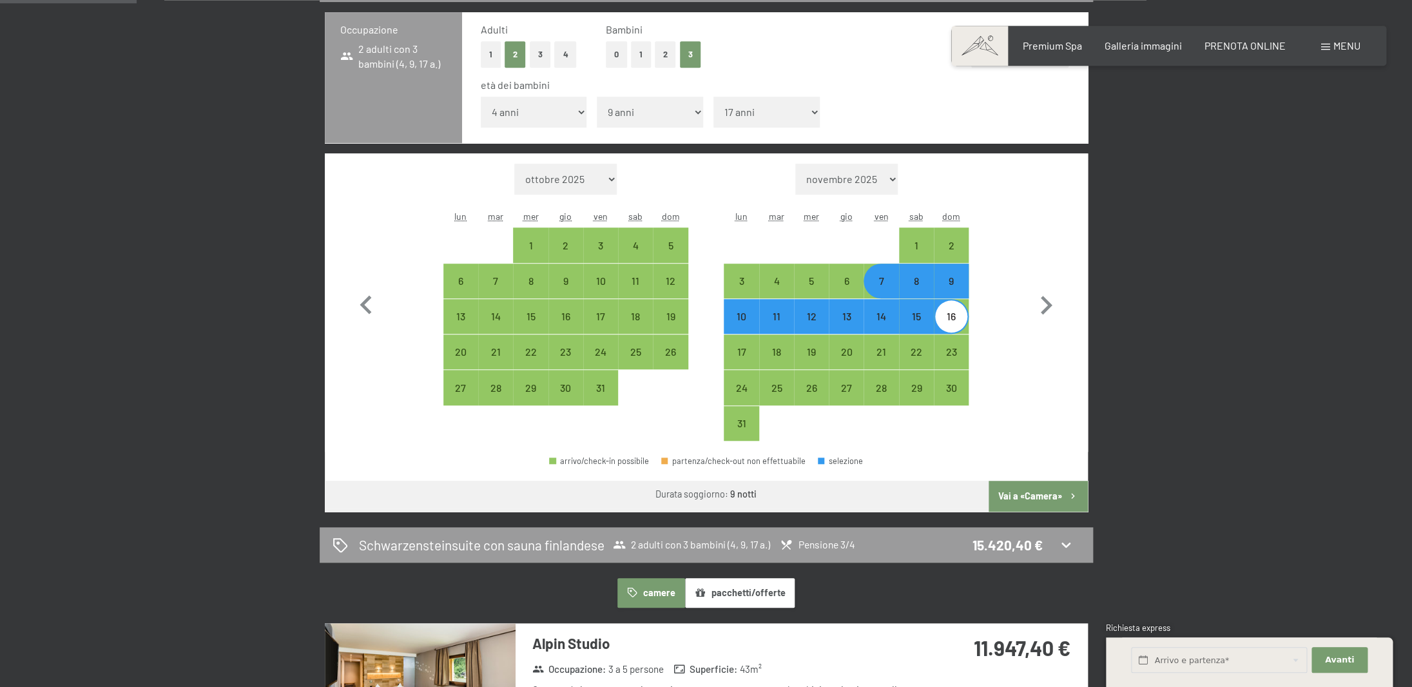
scroll to position [352, 0]
